Goal: Check status: Check status

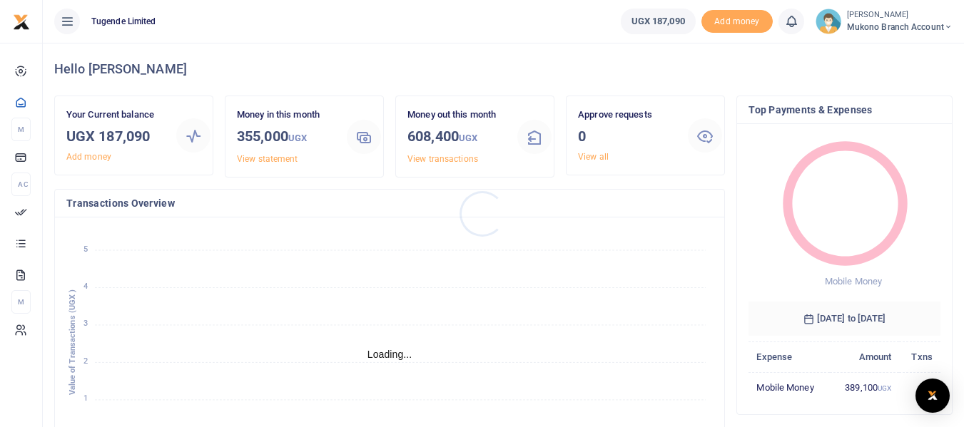
scroll to position [11, 11]
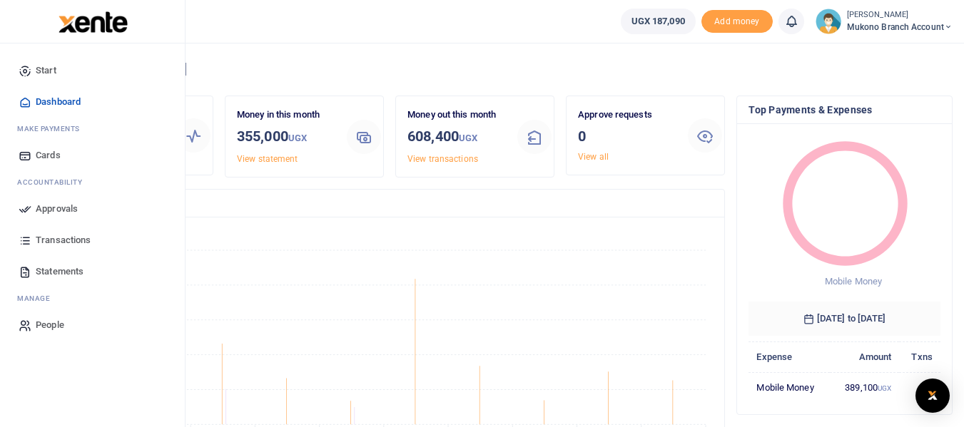
click at [62, 204] on span "Approvals" at bounding box center [57, 209] width 42 height 14
click at [24, 209] on icon at bounding box center [25, 209] width 13 height 13
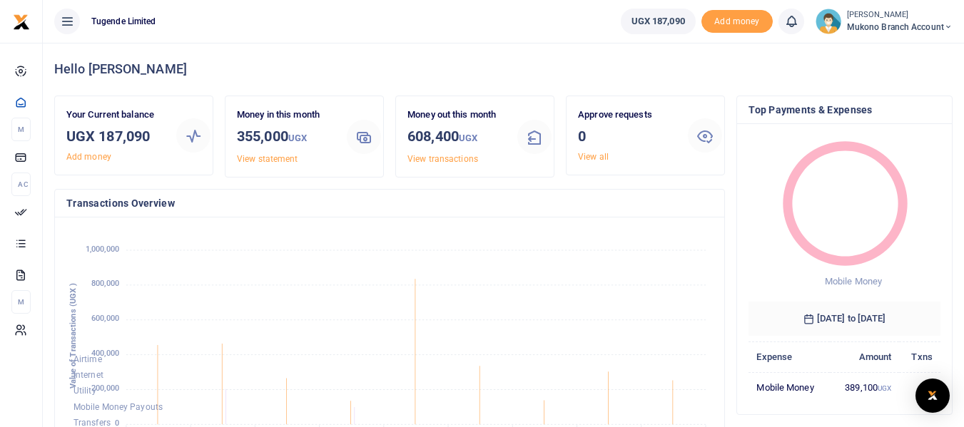
scroll to position [374, 0]
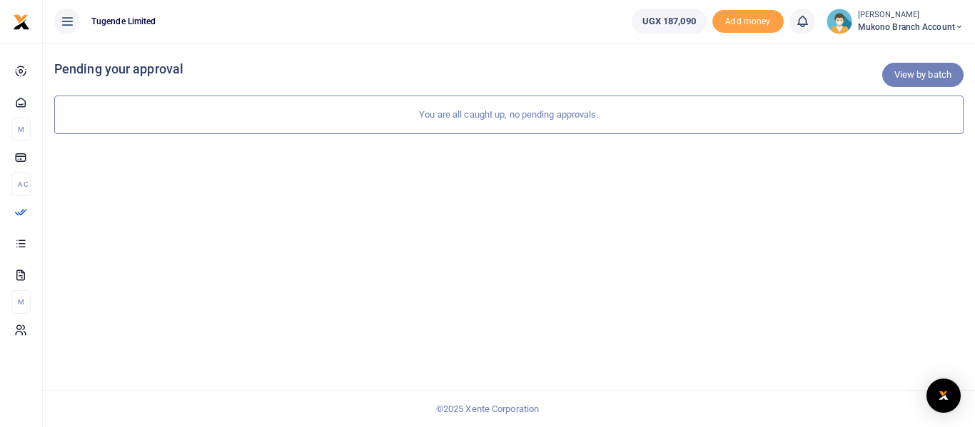
click at [927, 78] on link "View by batch" at bounding box center [922, 75] width 81 height 24
